Goal: Information Seeking & Learning: Learn about a topic

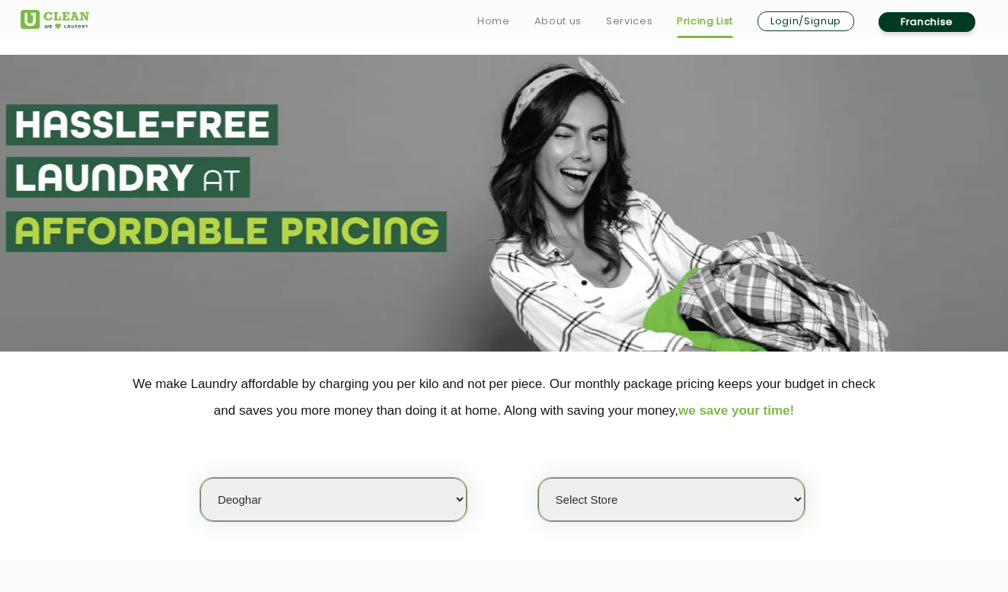
select select "63"
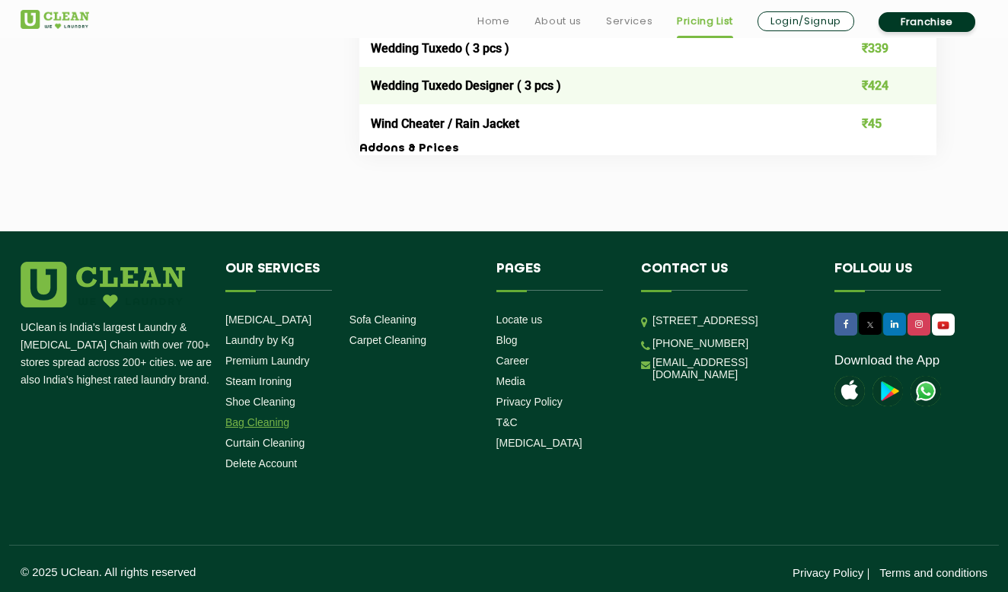
click at [244, 419] on link "Bag Cleaning" at bounding box center [257, 422] width 64 height 12
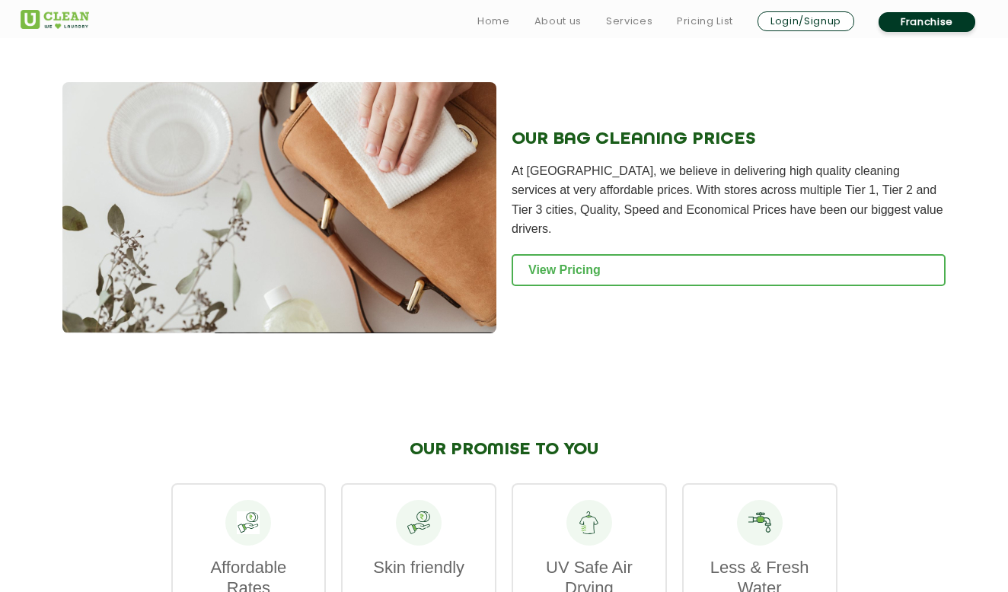
scroll to position [1602, 0]
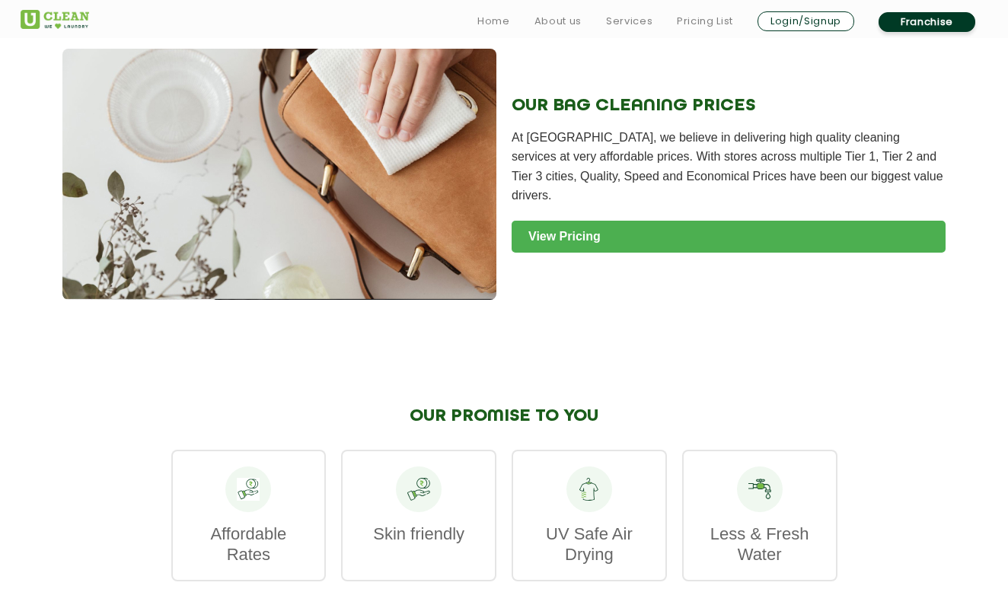
click at [612, 221] on link "View Pricing" at bounding box center [729, 237] width 434 height 32
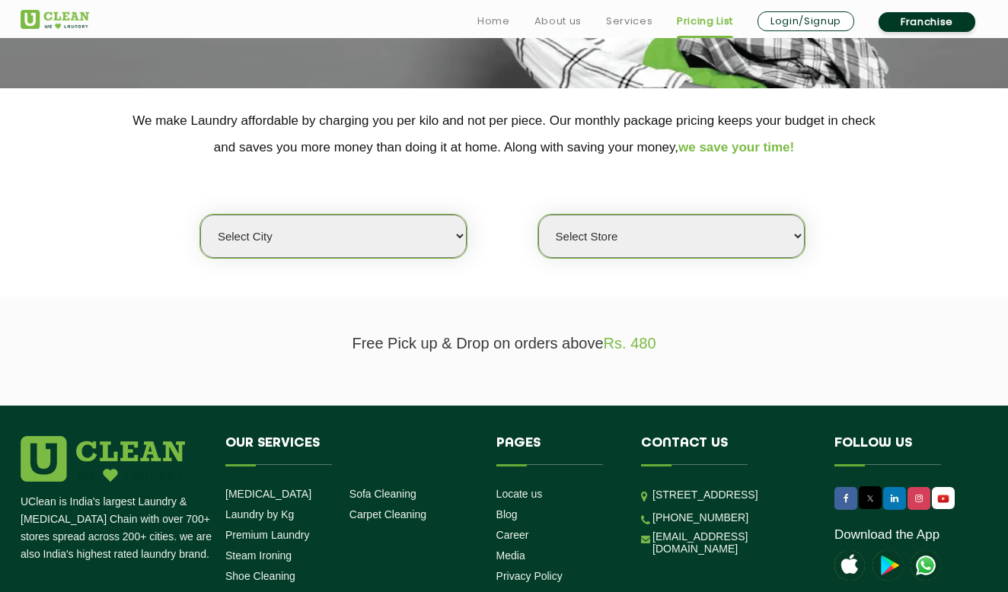
scroll to position [263, 0]
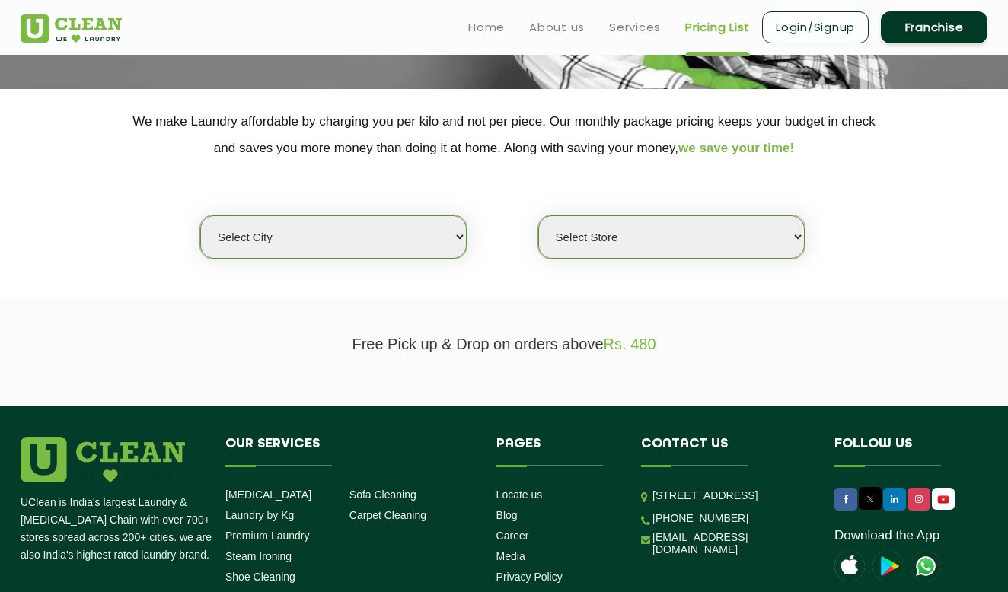
click at [381, 263] on section "We make Laundry affordable by charging you per kilo and not per piece. Our mont…" at bounding box center [504, 193] width 1008 height 209
click at [368, 241] on select "Select city Aalo Agartala Agra Ahmedabad Akola Aligarh Alwar - UClean Select Am…" at bounding box center [333, 236] width 266 height 43
select select "205"
click at [200, 215] on select "Select city Aalo Agartala Agra Ahmedabad Akola Aligarh Alwar - UClean Select Am…" at bounding box center [333, 236] width 266 height 43
select select "0"
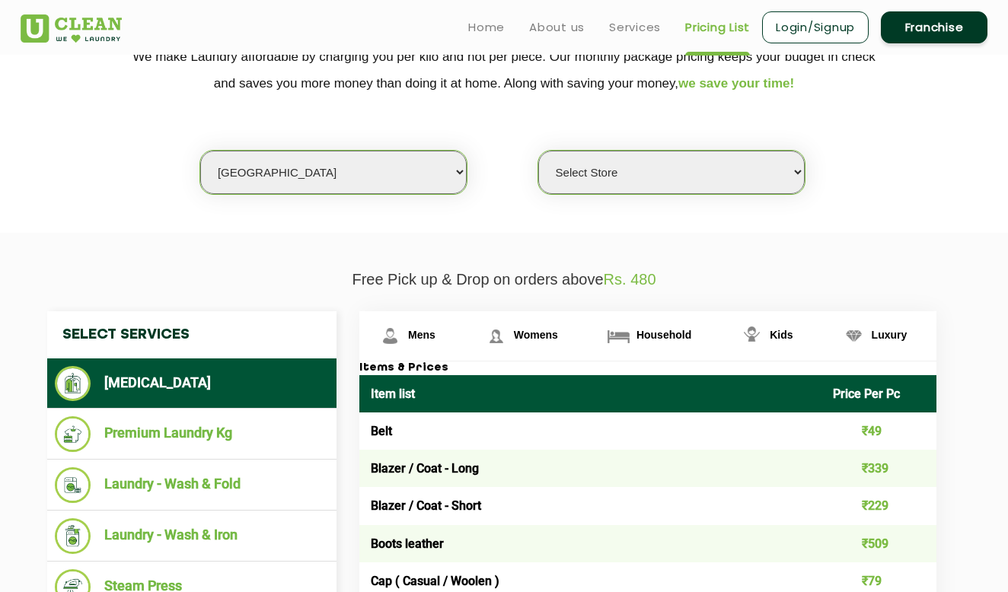
scroll to position [0, 0]
